Goal: Task Accomplishment & Management: Understand process/instructions

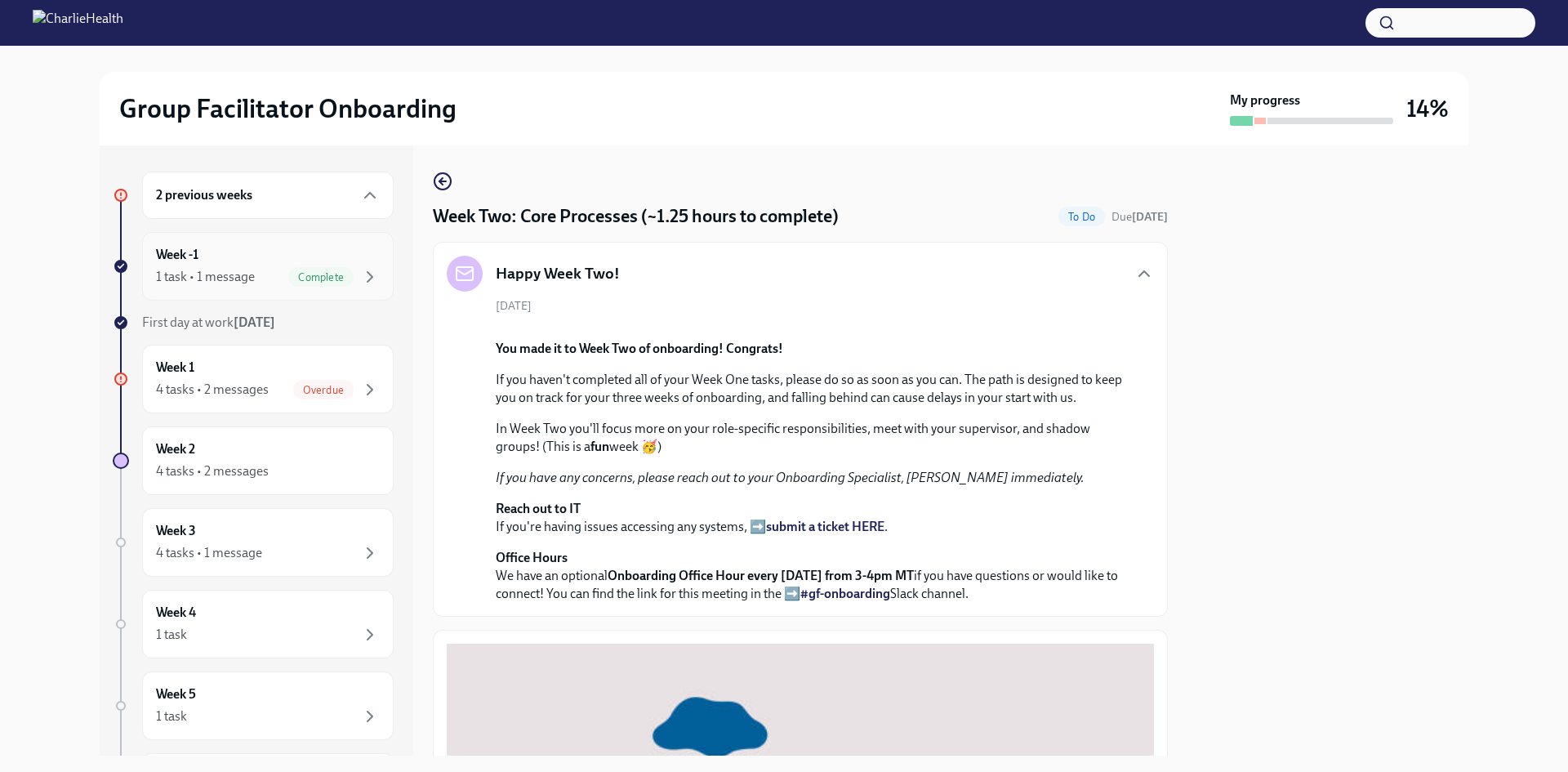
click at [221, 270] on div "1 task • 1 message" at bounding box center [205, 277] width 99 height 18
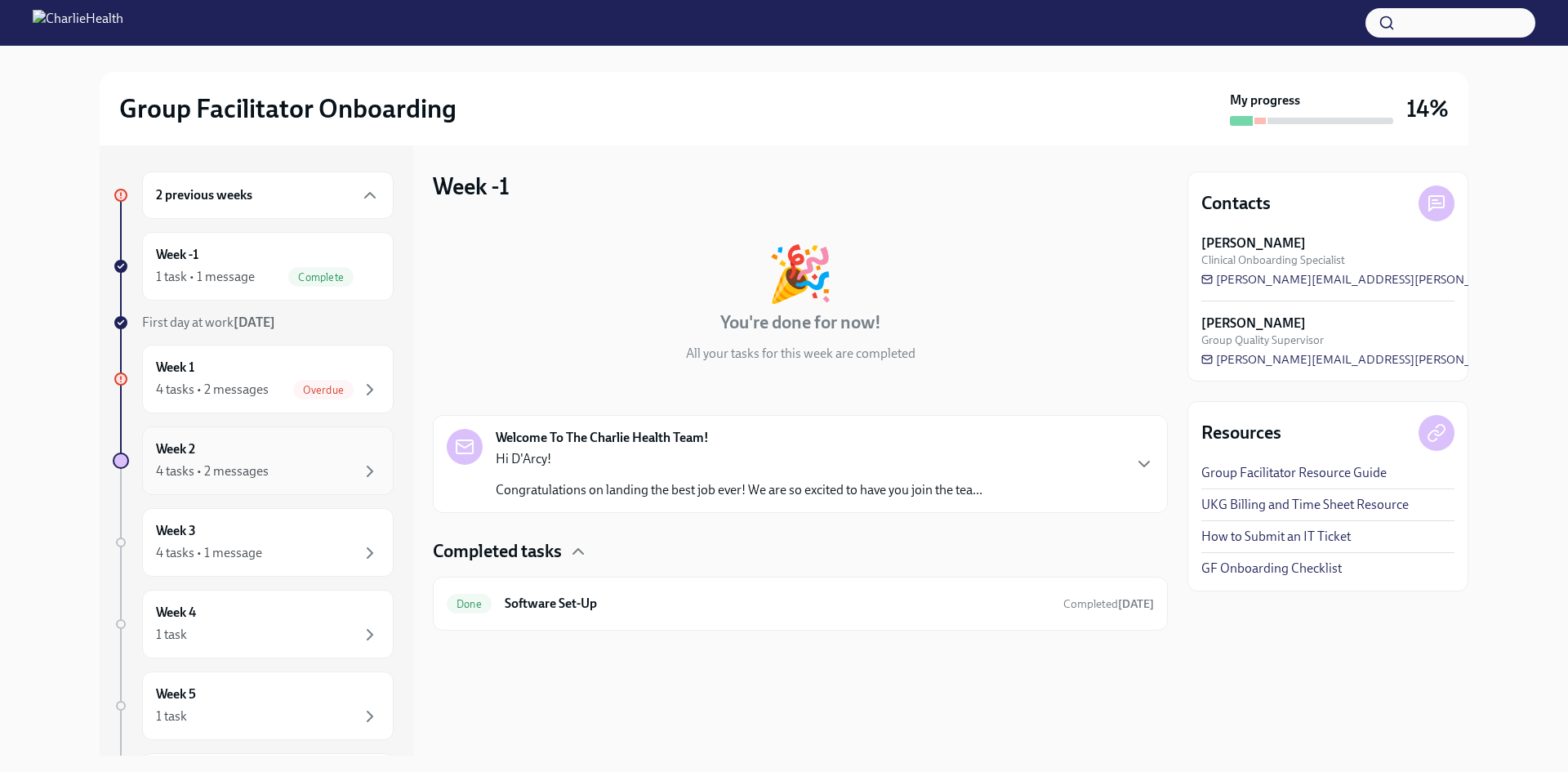
click at [252, 474] on div "4 tasks • 2 messages" at bounding box center [212, 471] width 113 height 18
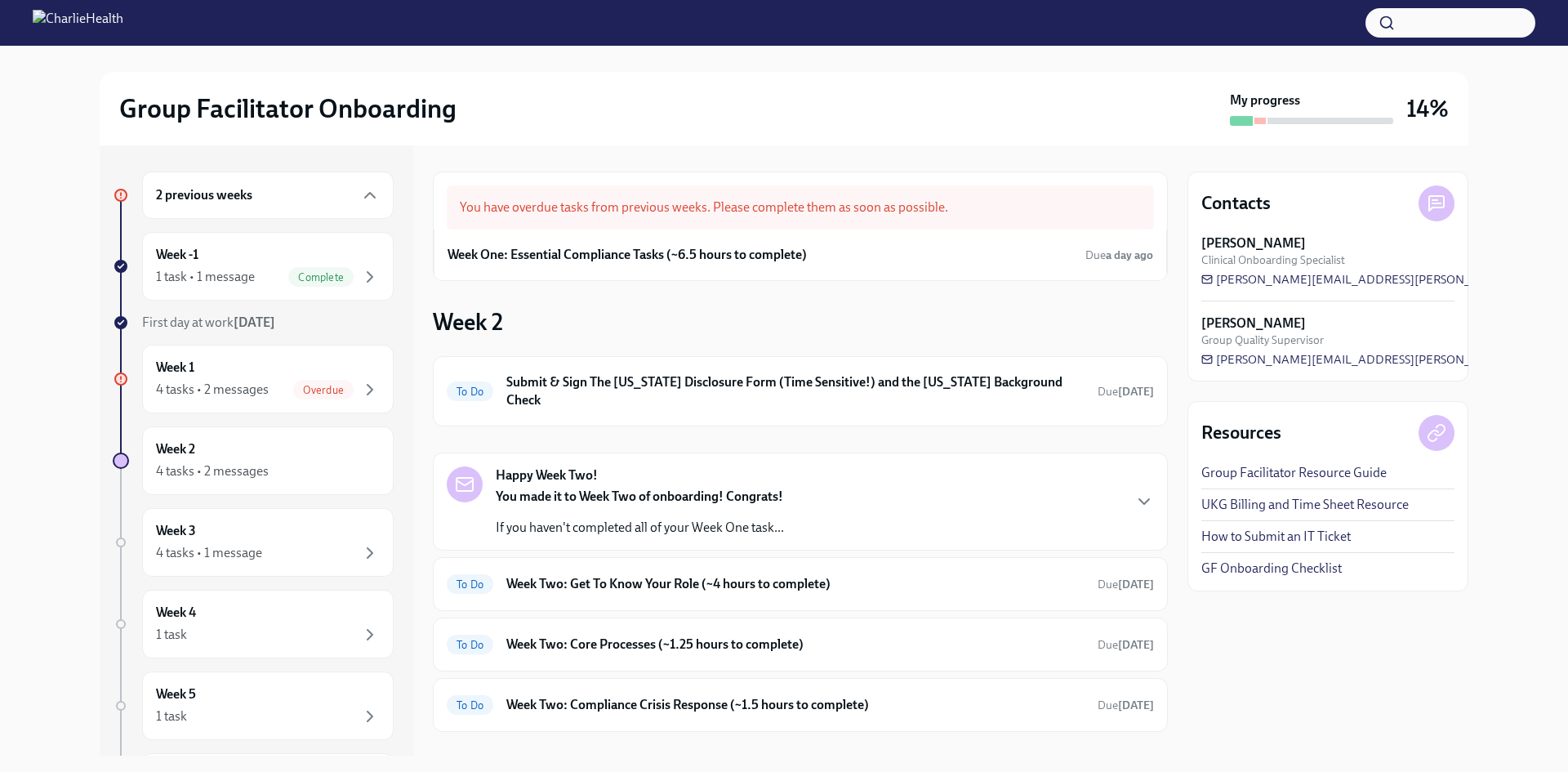
click at [681, 466] on div "Happy Week Two! You made it to Week Two of onboarding! Congrats! If you haven't…" at bounding box center [640, 501] width 288 height 70
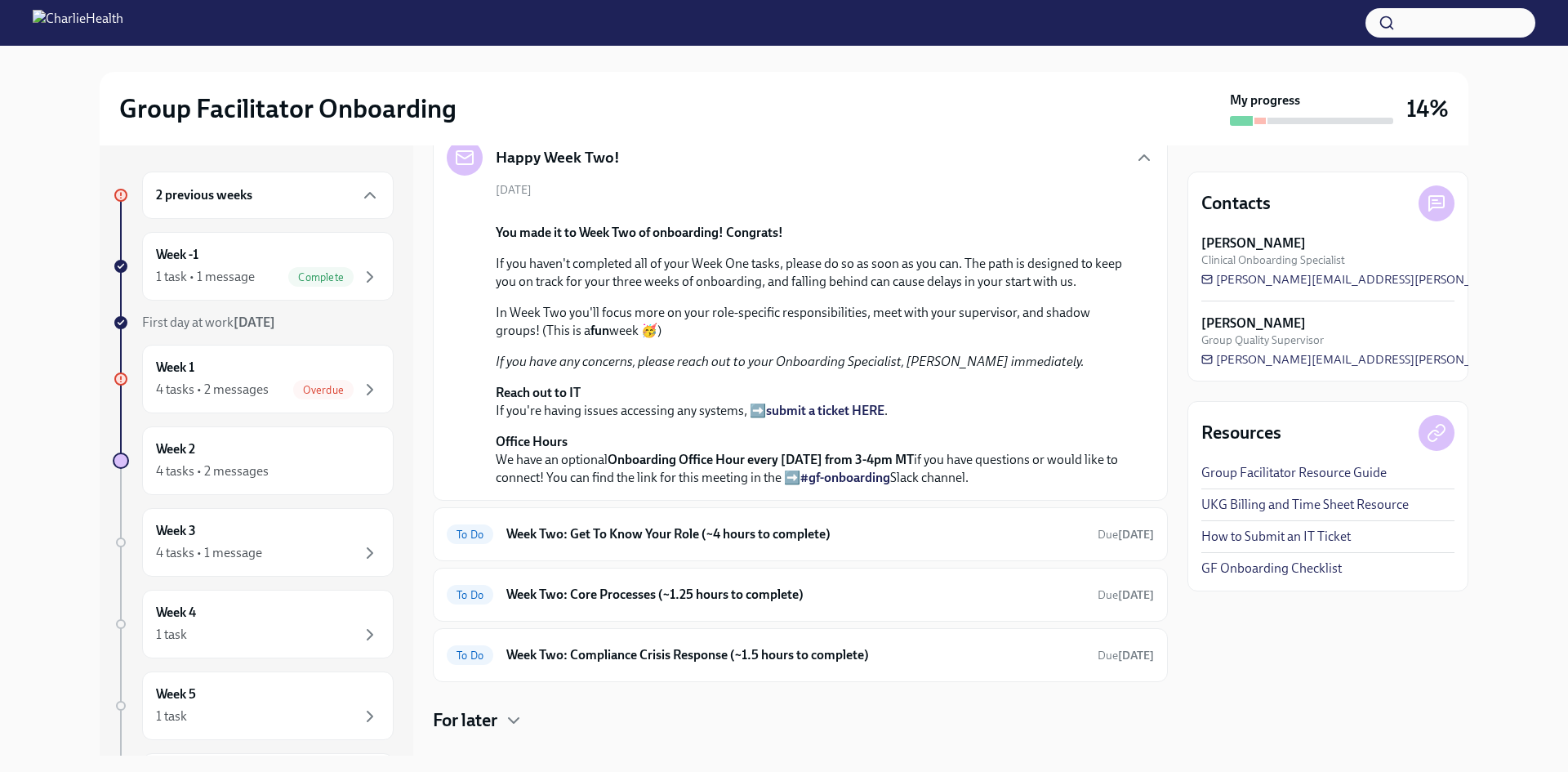
scroll to position [572, 0]
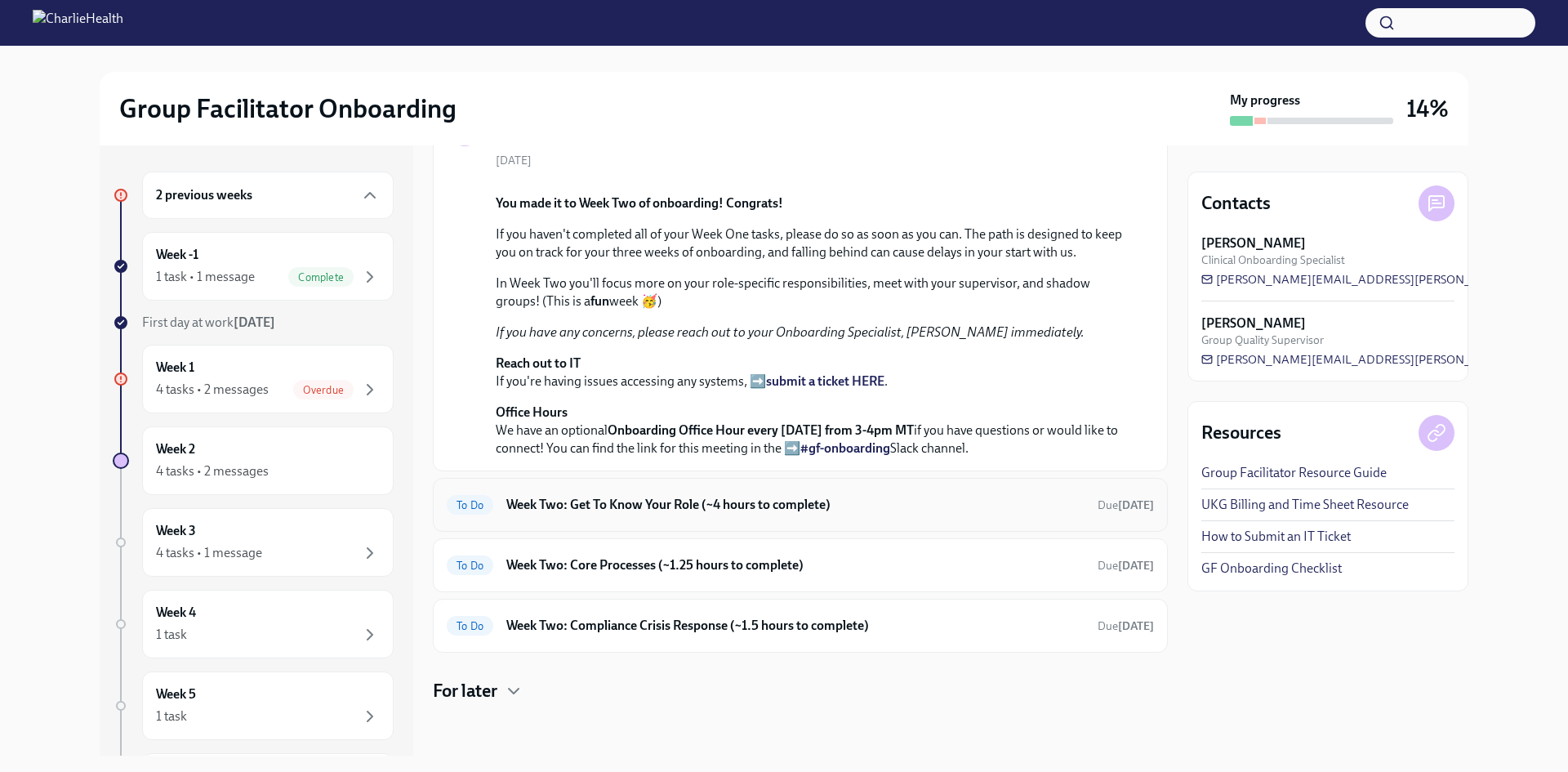
click at [864, 514] on h6 "Week Two: Get To Know Your Role (~4 hours to complete)" at bounding box center [795, 505] width 579 height 18
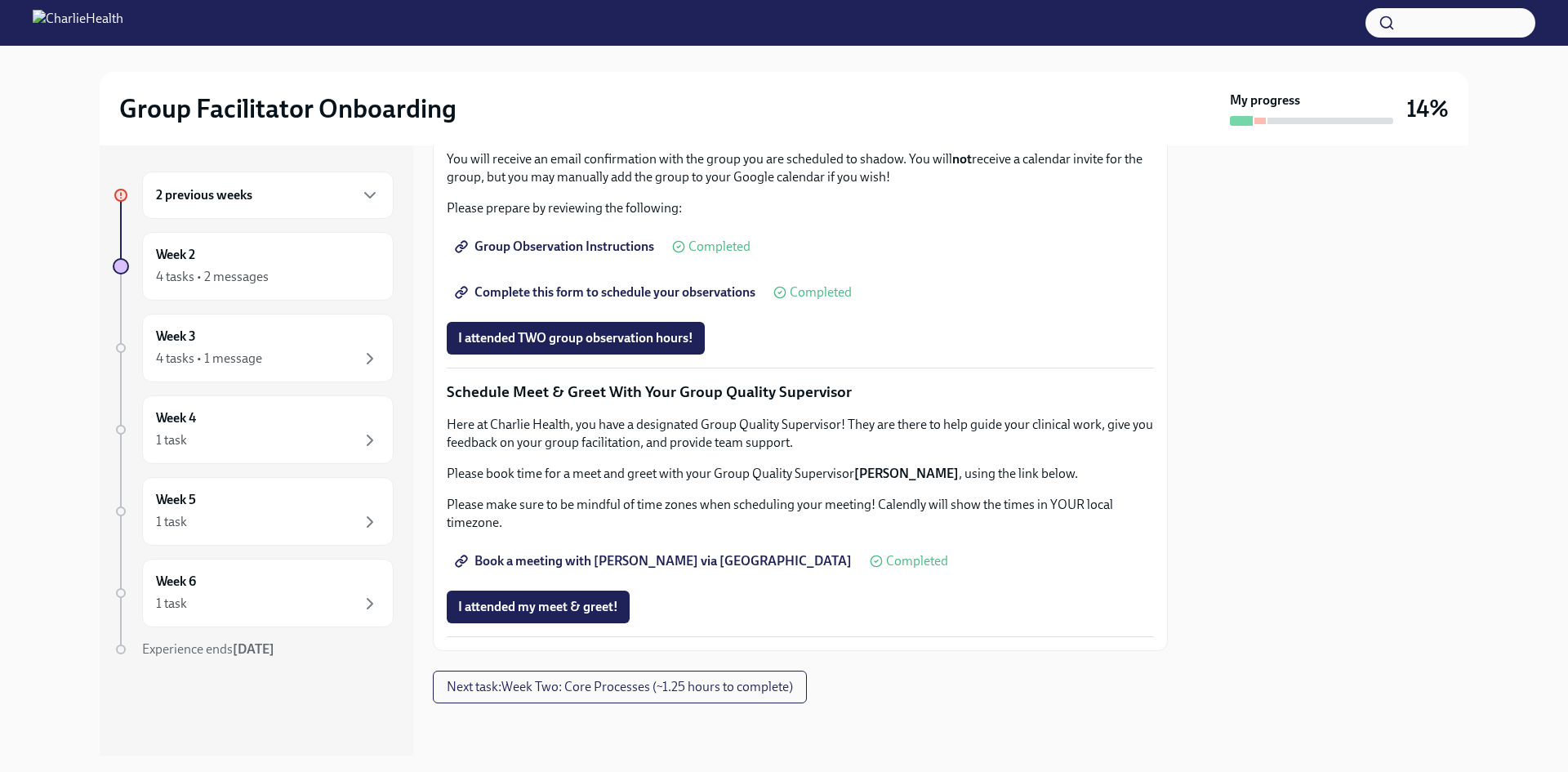
scroll to position [1388, 0]
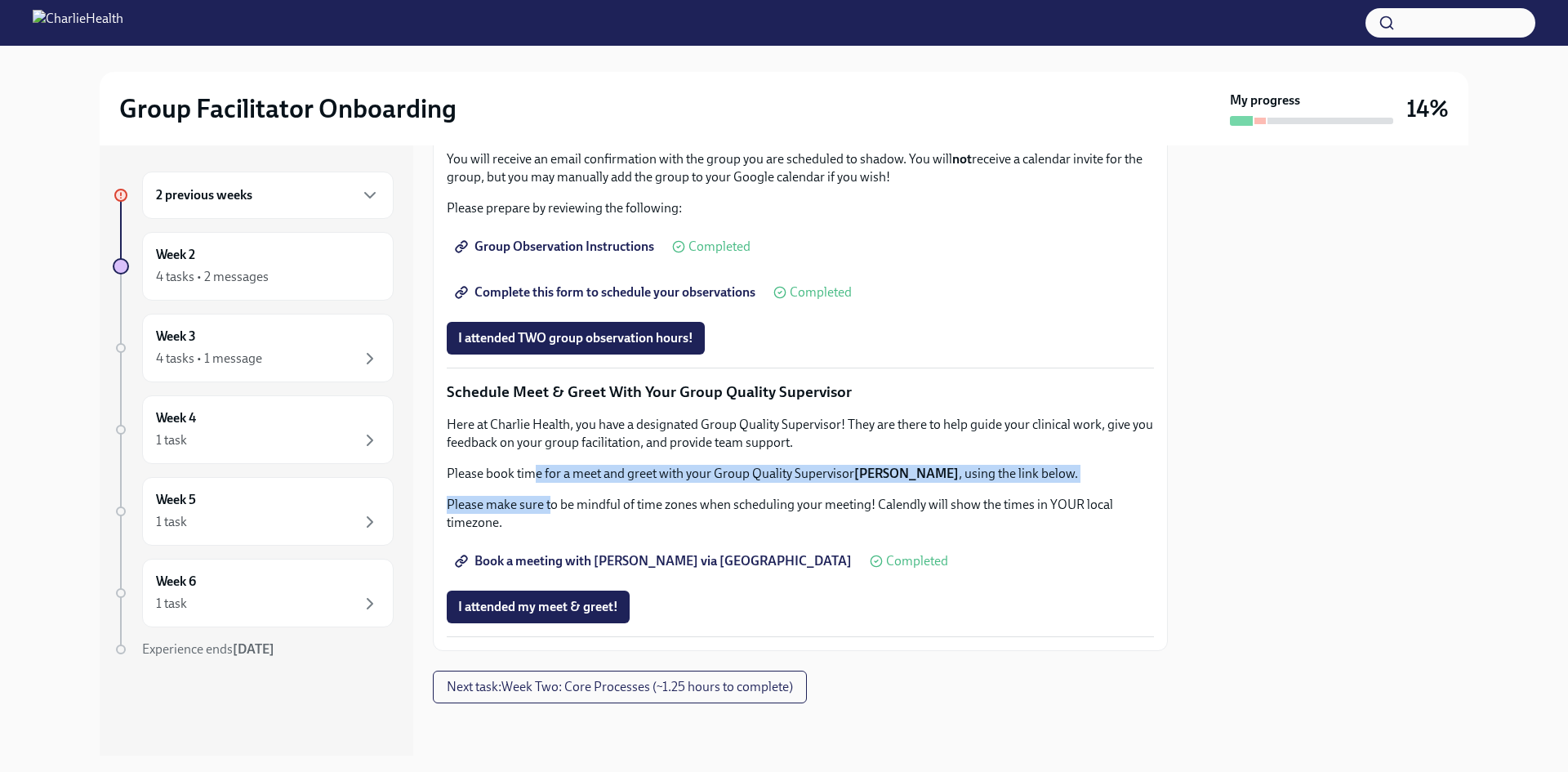
drag, startPoint x: 549, startPoint y: 569, endPoint x: 534, endPoint y: 534, distance: 38.1
click at [534, 532] on div "Here at Charlie Health, you have a designated Group Quality Supervisor! They ar…" at bounding box center [800, 474] width 707 height 116
click at [534, 483] on p "Please book time for a meet and greet with your Group Quality Supervisor [PERSO…" at bounding box center [800, 474] width 707 height 18
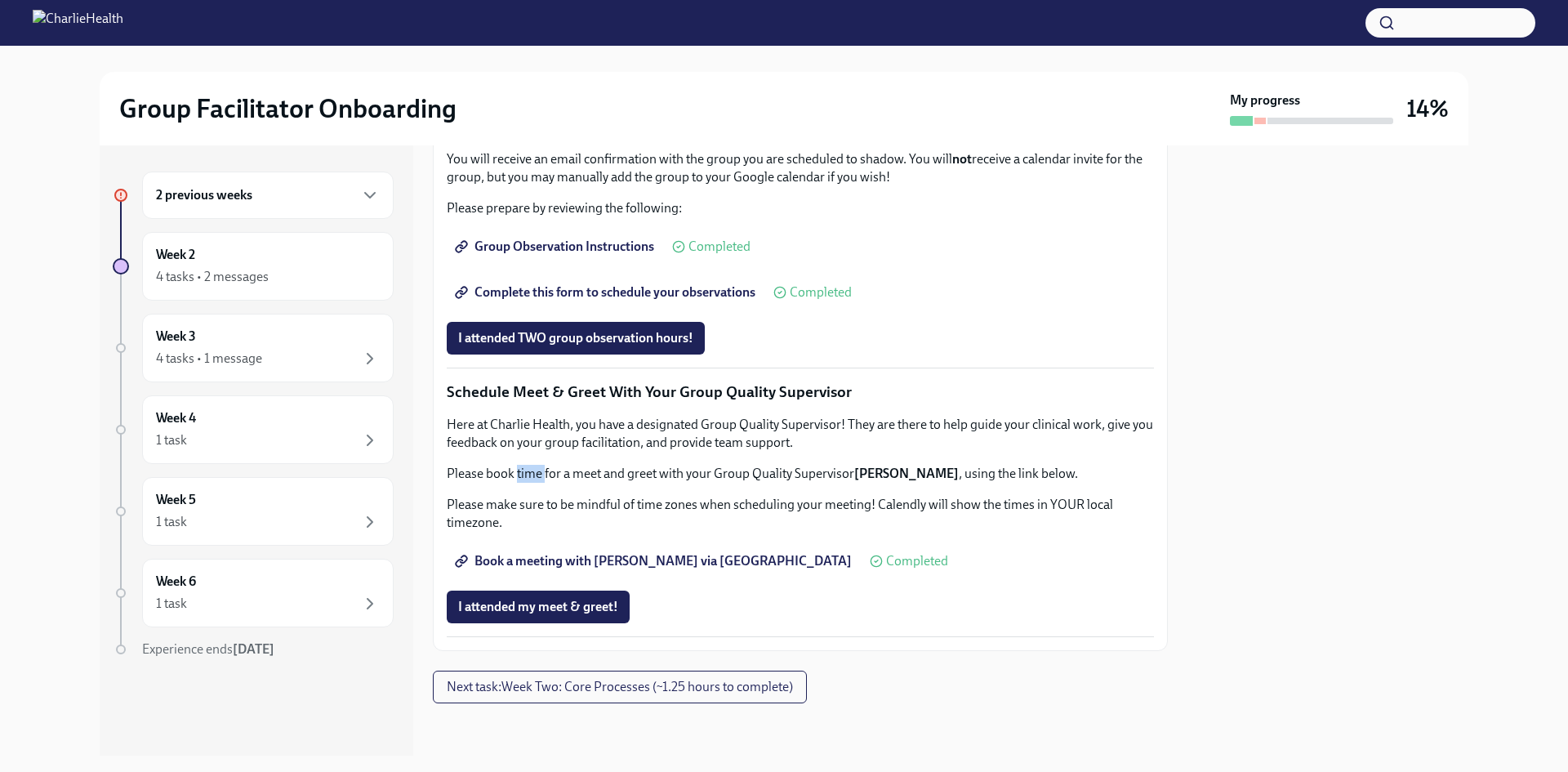
click at [534, 483] on p "Please book time for a meet and greet with your Group Quality Supervisor [PERSO…" at bounding box center [800, 474] width 707 height 18
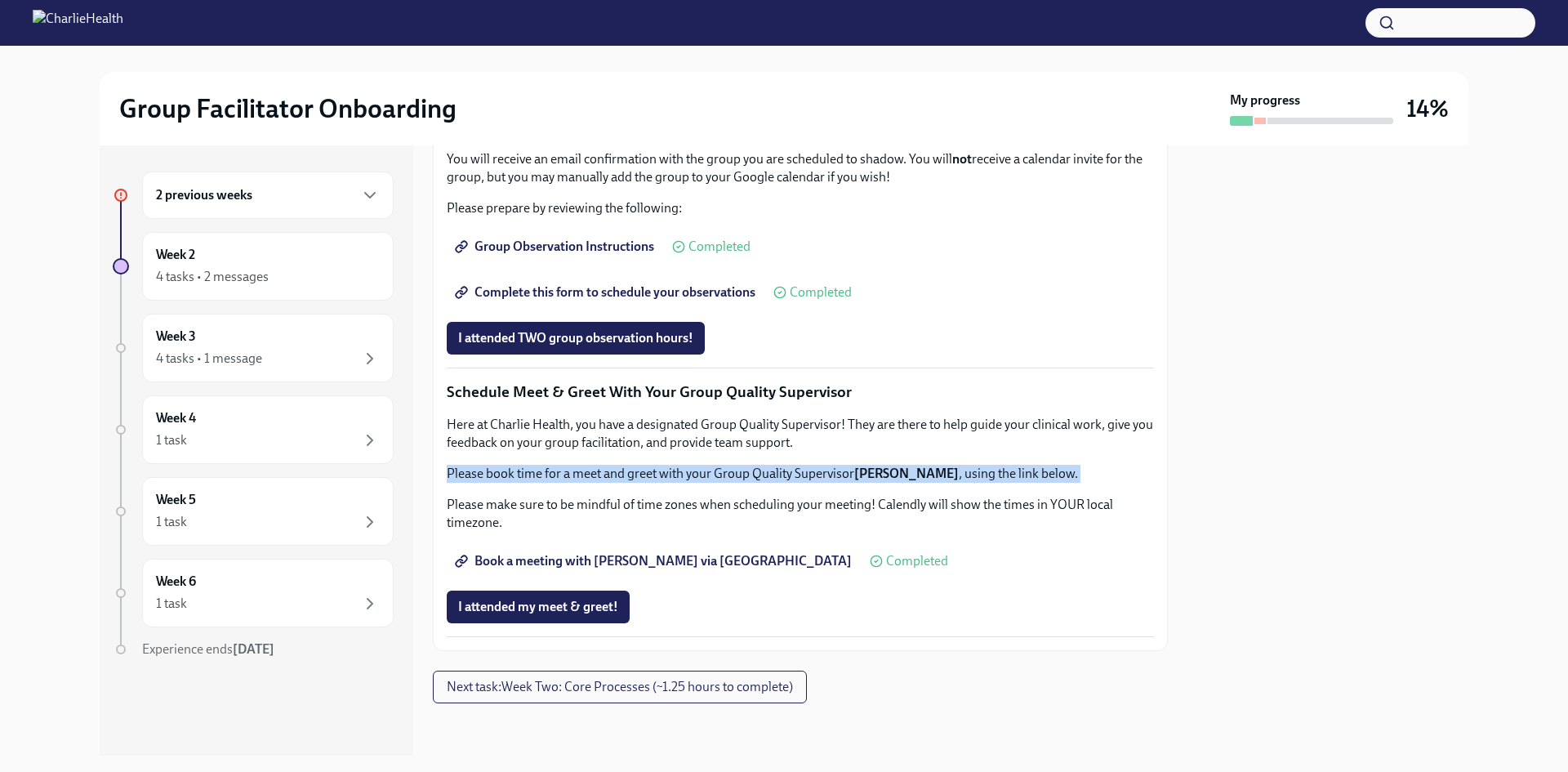
click at [534, 483] on p "Please book time for a meet and greet with your Group Quality Supervisor [PERSO…" at bounding box center [800, 474] width 707 height 18
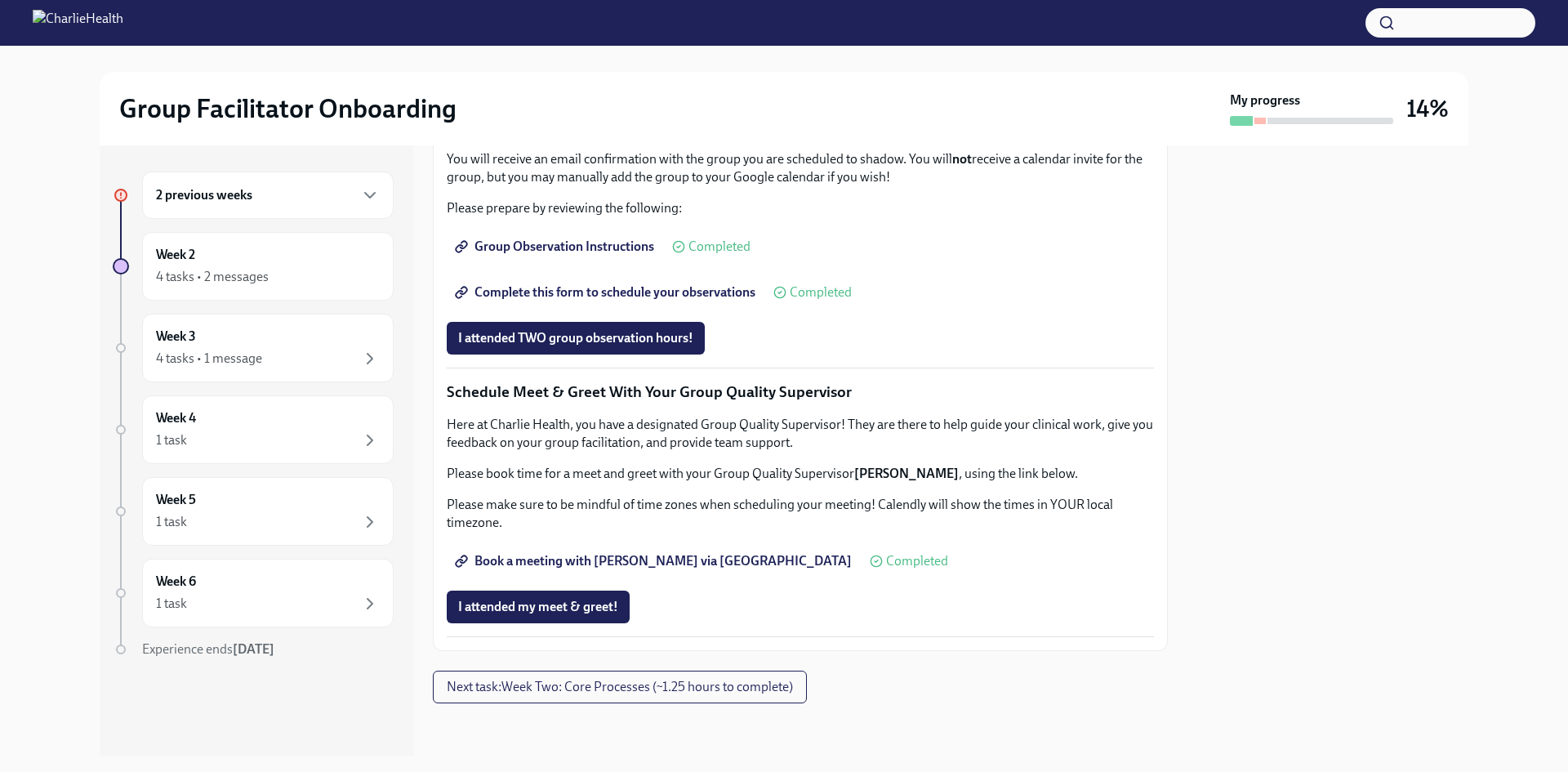
click at [866, 452] on p "Here at Charlie Health, you have a designated Group Quality Supervisor! They ar…" at bounding box center [800, 434] width 707 height 36
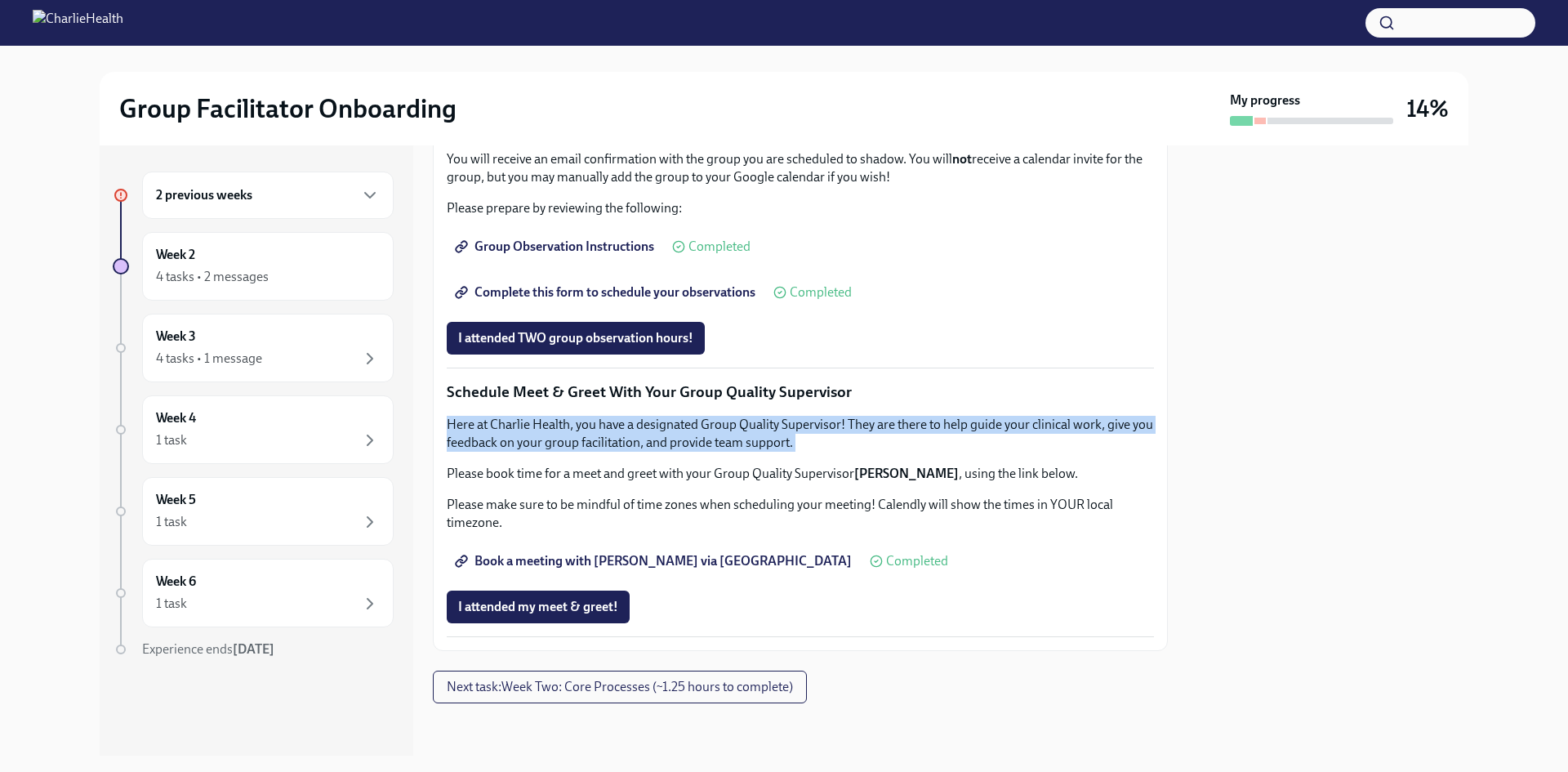
click at [866, 452] on p "Here at Charlie Health, you have a designated Group Quality Supervisor! They ar…" at bounding box center [800, 434] width 707 height 36
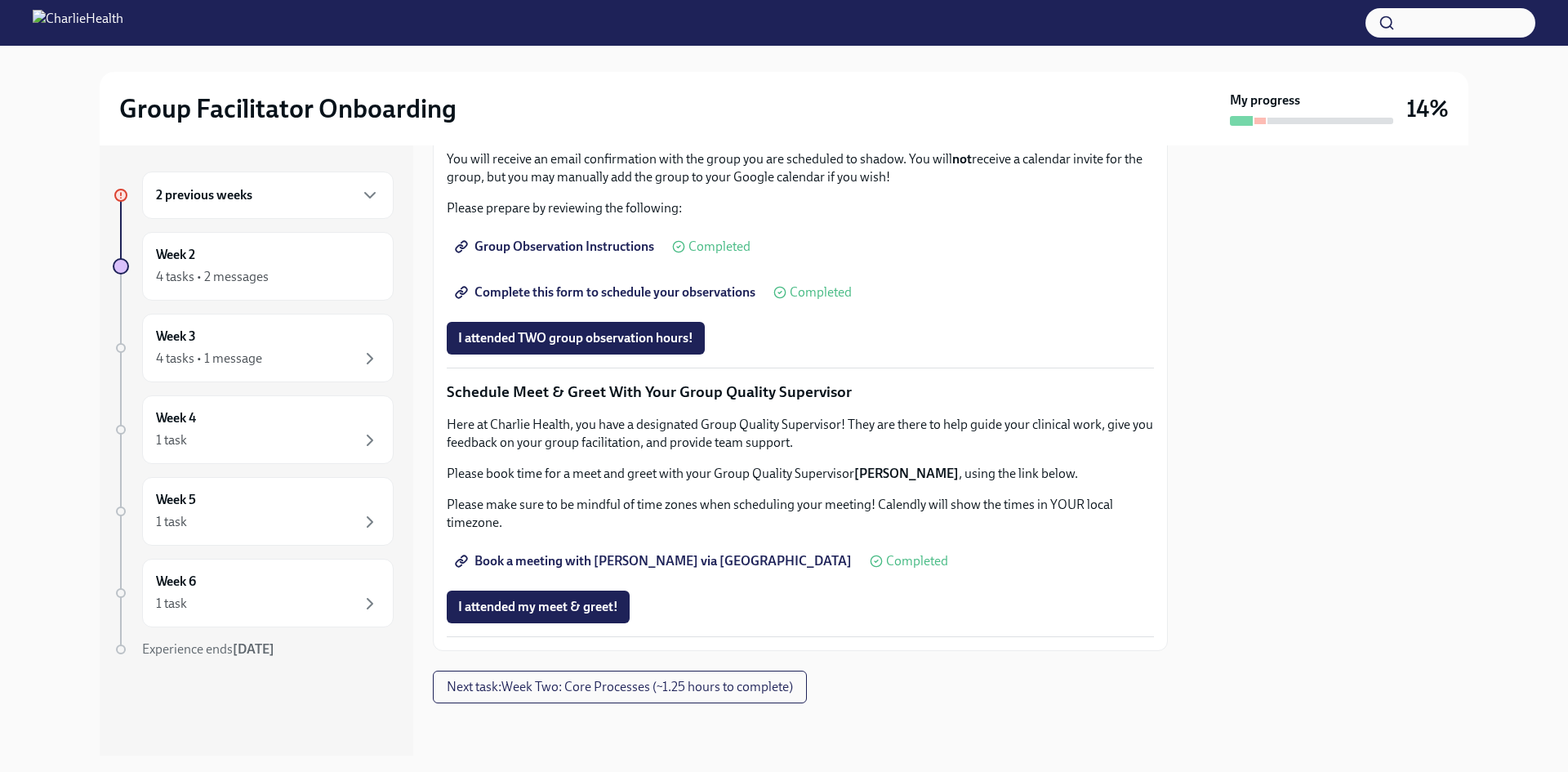
click at [876, 532] on p "Please make sure to be mindful of time zones when scheduling your meeting! Cale…" at bounding box center [800, 514] width 707 height 36
click at [567, 610] on span "I attended my meet & greet!" at bounding box center [539, 607] width 160 height 17
click at [209, 200] on h6 "2 previous weeks" at bounding box center [204, 195] width 97 height 18
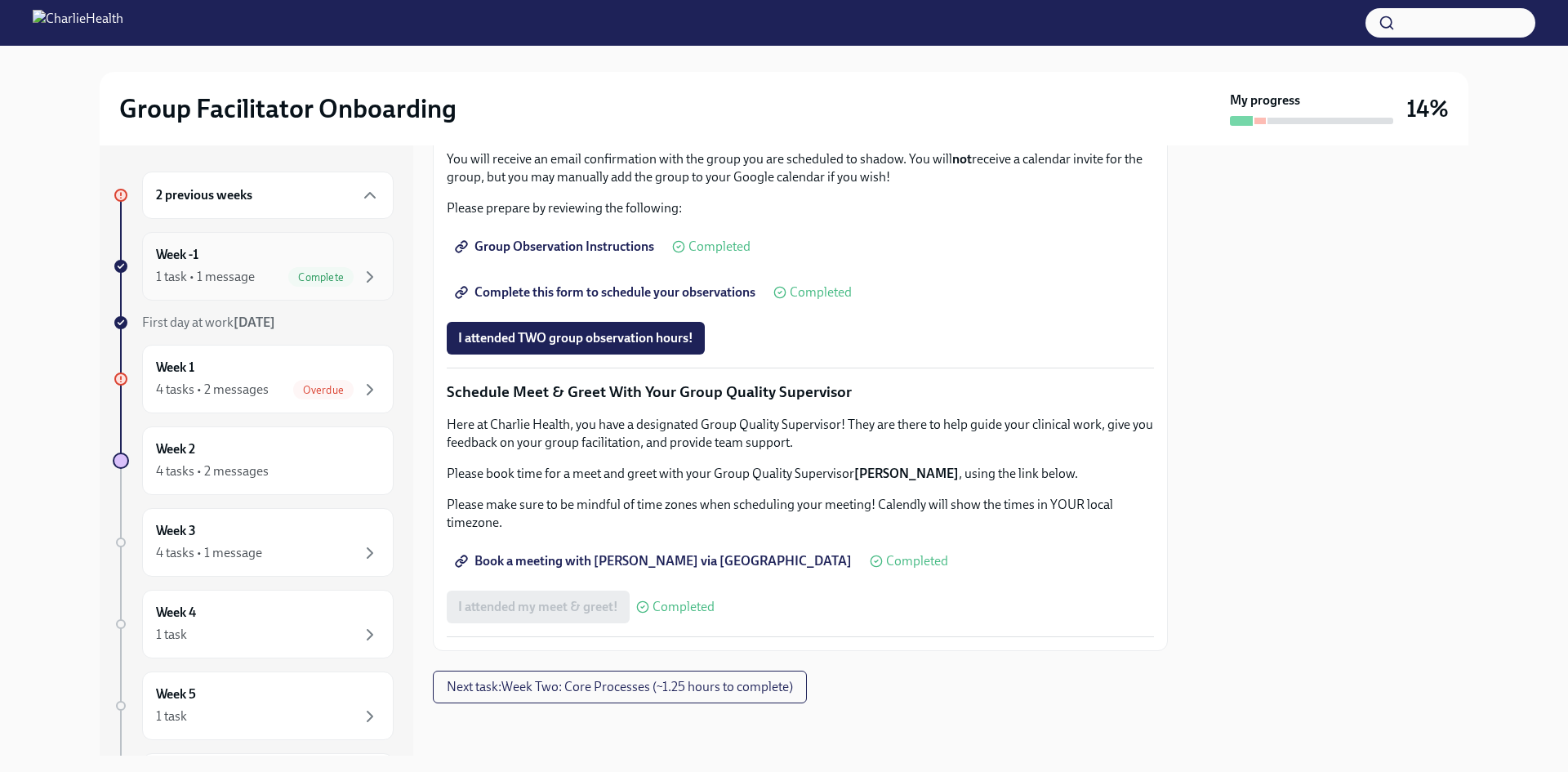
click at [239, 259] on div "Week -1 1 task • 1 message Complete" at bounding box center [268, 266] width 223 height 41
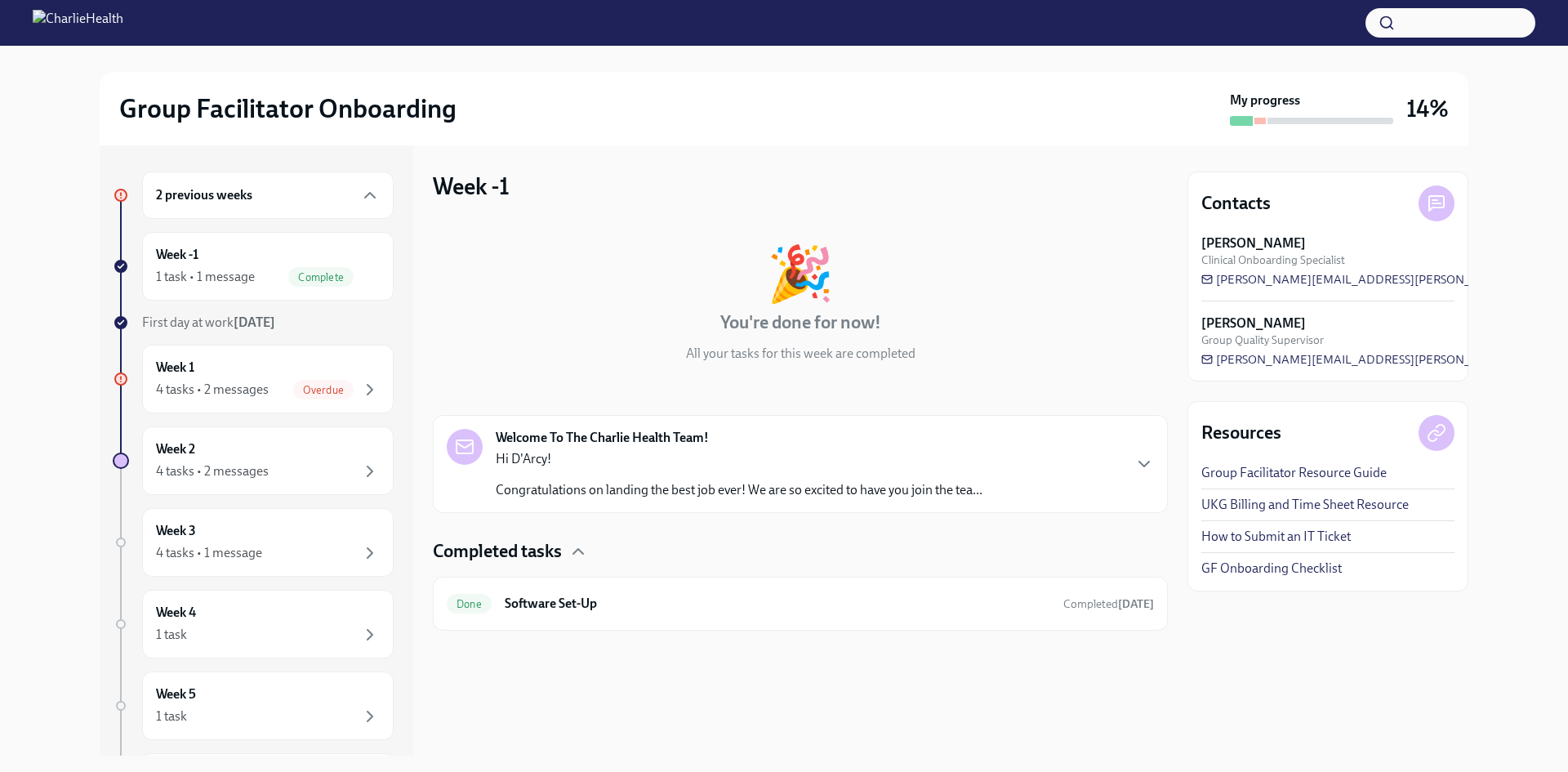
click at [559, 449] on div "Welcome To The Charlie Health Team! Hi D'Arcy! Congratulations on landing the b…" at bounding box center [739, 464] width 487 height 70
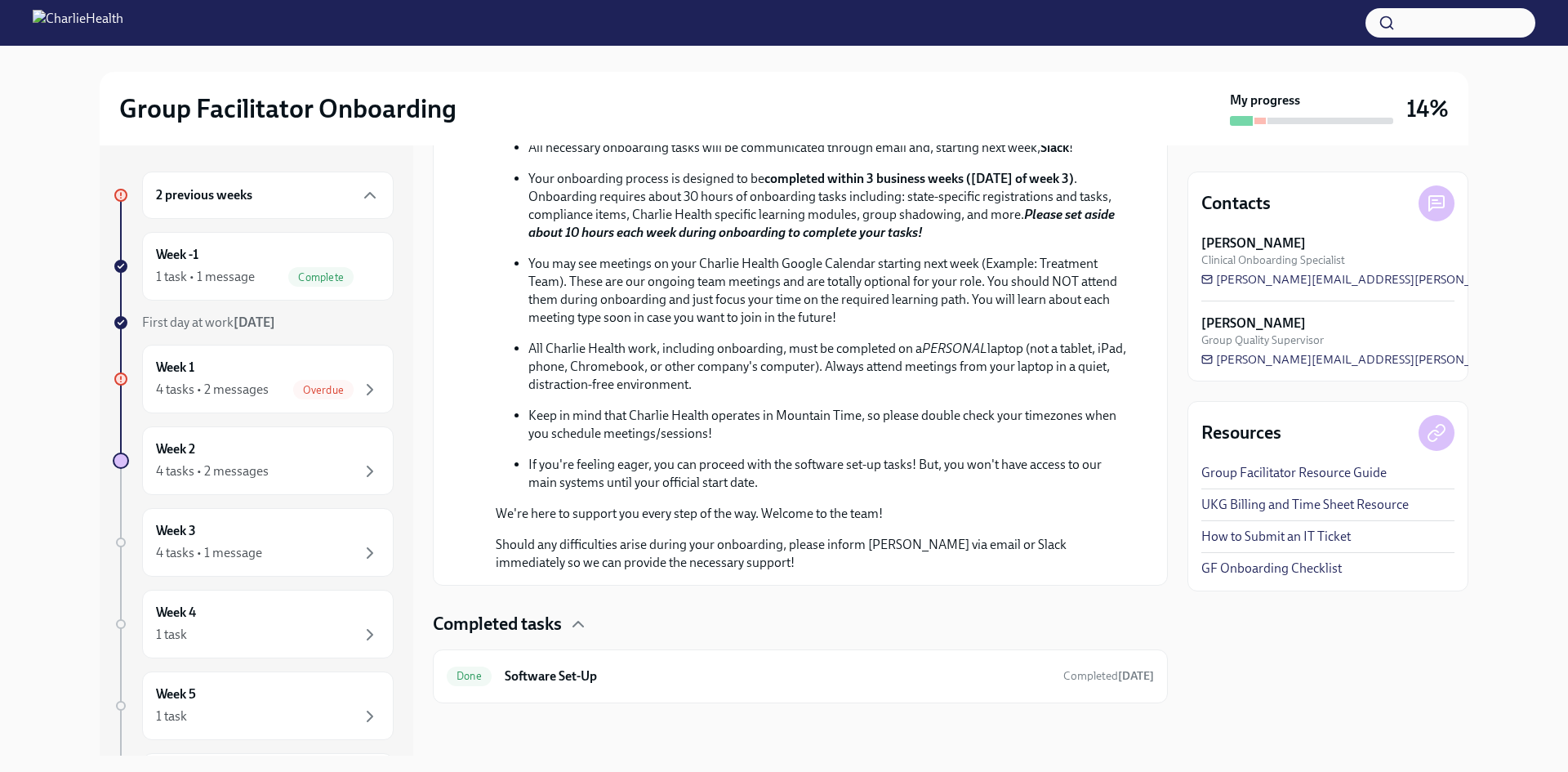
scroll to position [710, 0]
click at [564, 685] on h6 "Software Set-Up" at bounding box center [777, 676] width 545 height 18
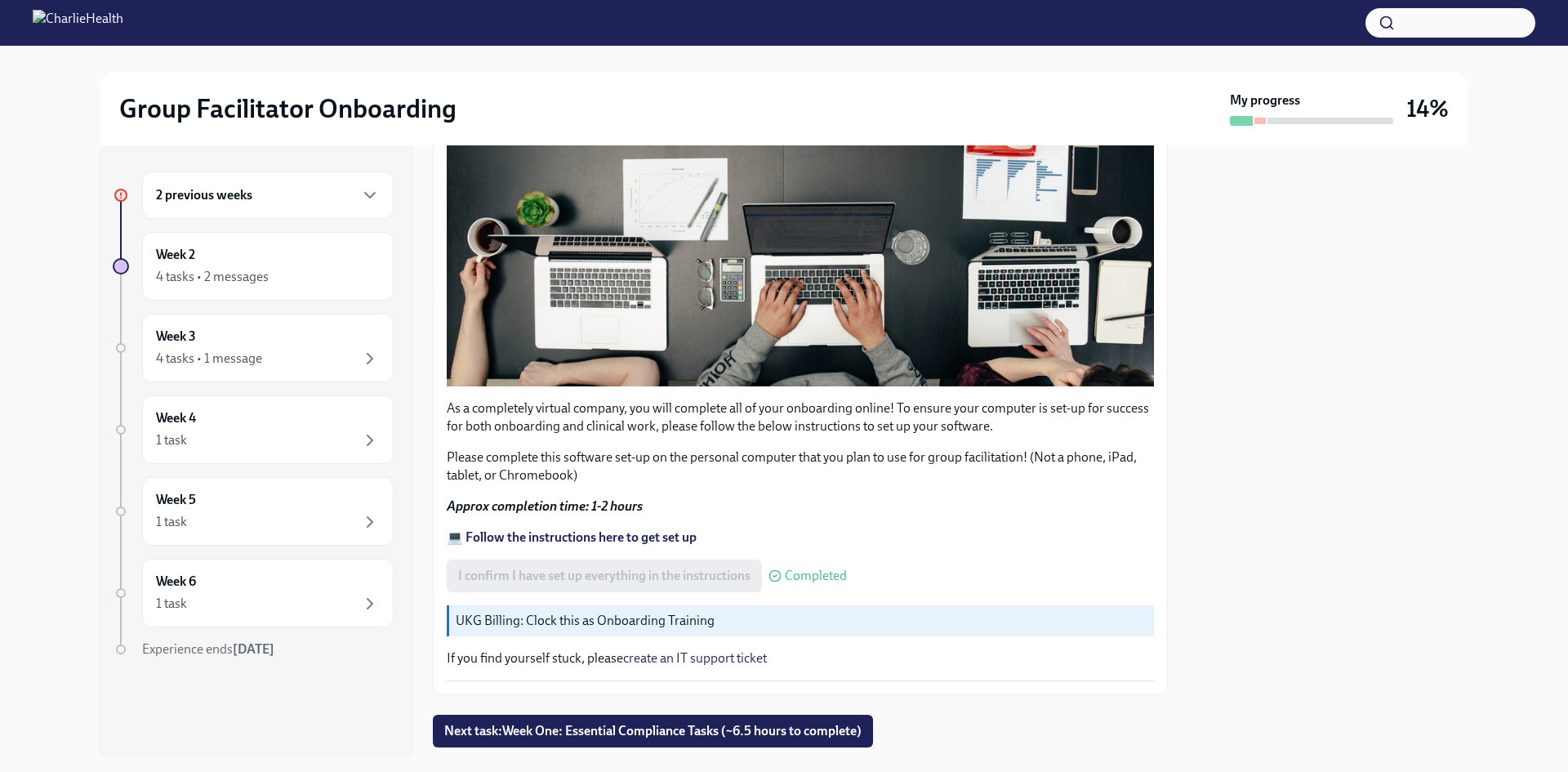
scroll to position [435, 0]
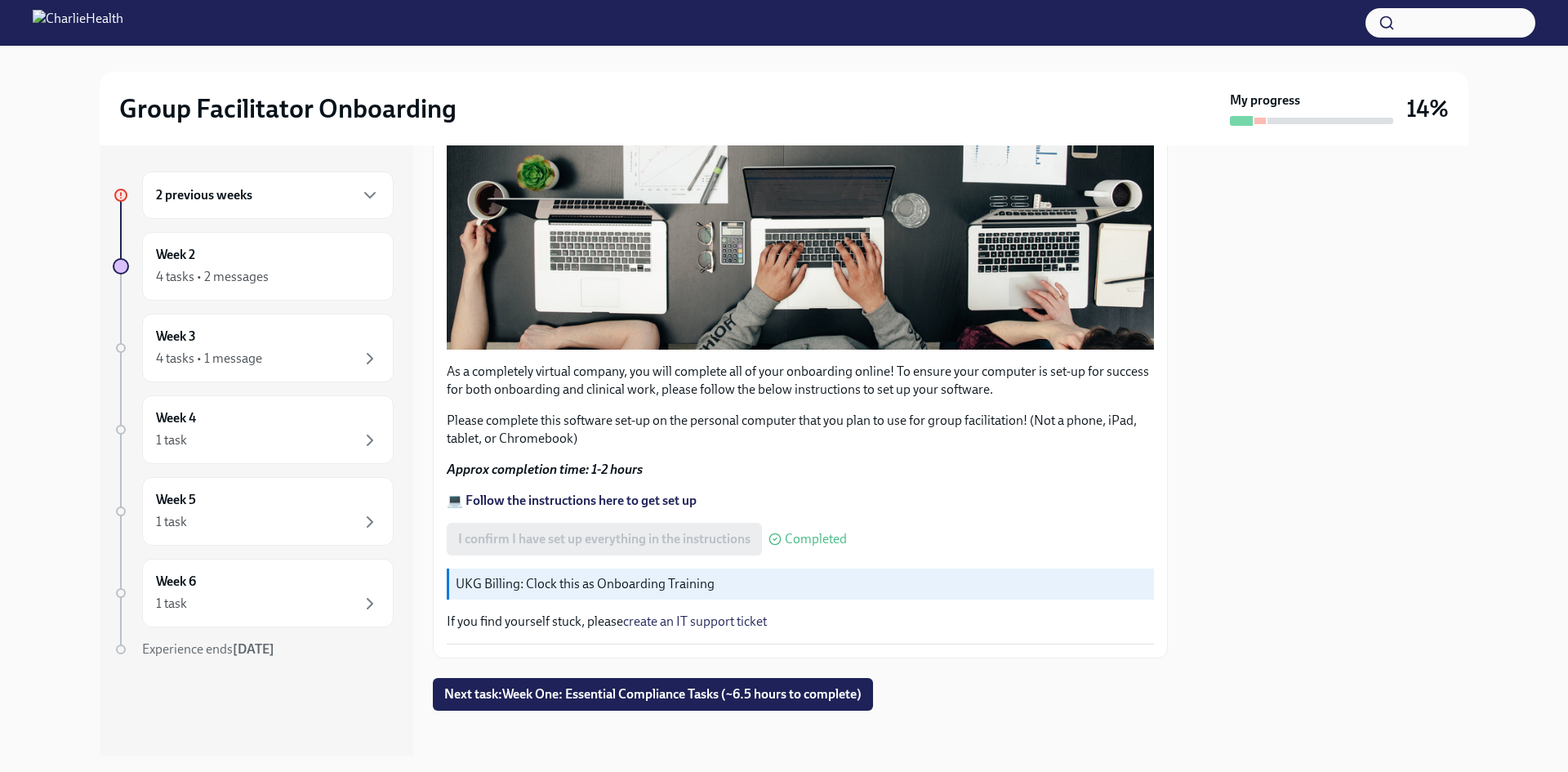
click at [654, 498] on strong "💻 Follow the instructions here to get set up" at bounding box center [572, 500] width 250 height 16
